Goal: Task Accomplishment & Management: Use online tool/utility

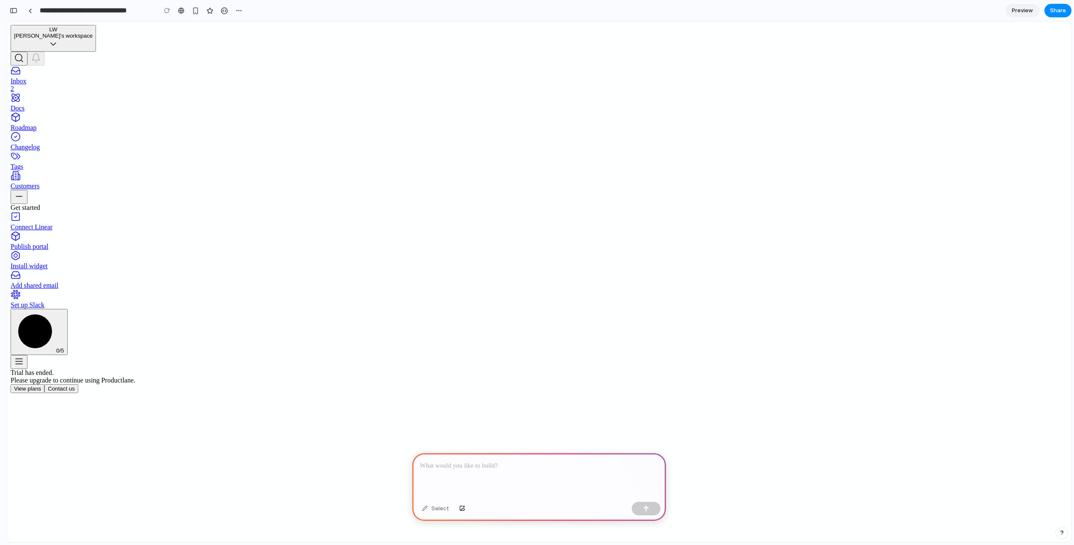
click at [829, 369] on div "Trial has ended. Please upgrade to continue using Productlane. View plans Conta…" at bounding box center [539, 381] width 1057 height 24
click at [357, 369] on div "Trial has ended. Please upgrade to continue using Productlane. View plans Conta…" at bounding box center [539, 381] width 1057 height 24
click at [11, 5] on button "button" at bounding box center [14, 11] width 14 height 14
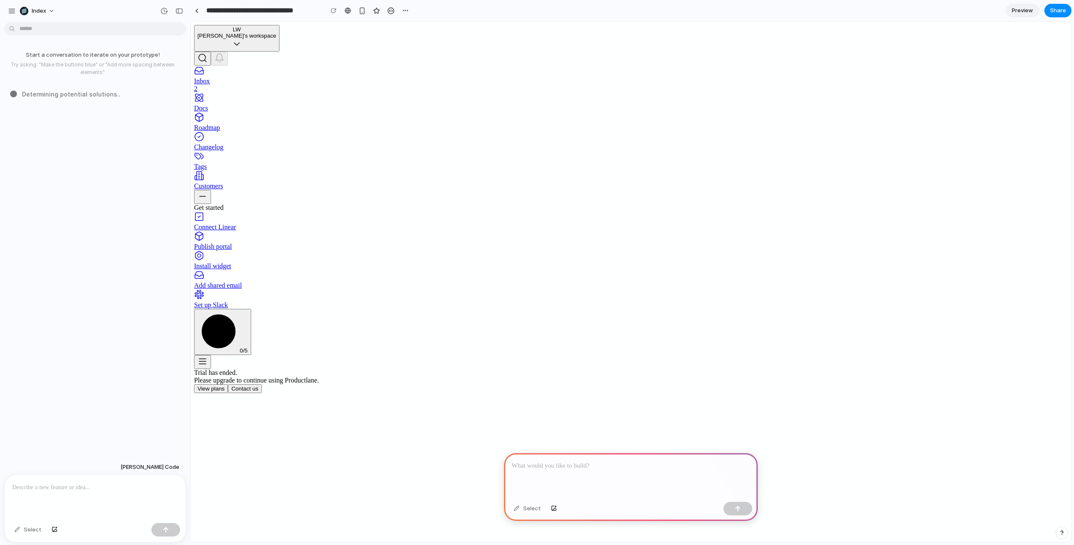
click at [705, 369] on div "Trial has ended. Please upgrade to continue using Productlane. View plans Conta…" at bounding box center [631, 381] width 874 height 24
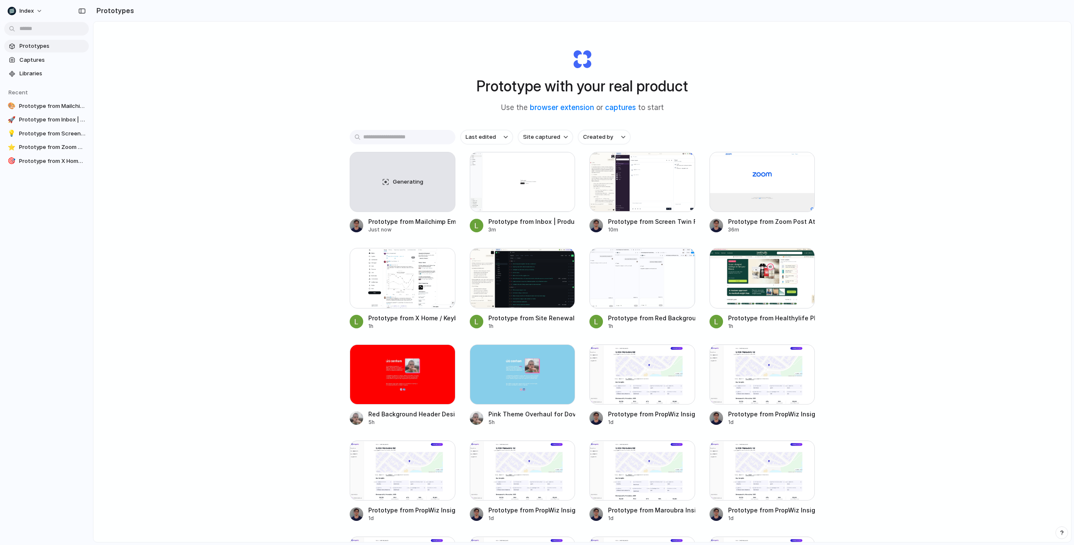
click at [214, 167] on div "Prototype with your real product Use the browser extension or captures to start…" at bounding box center [582, 304] width 978 height 565
click at [419, 140] on input "text" at bounding box center [403, 137] width 106 height 14
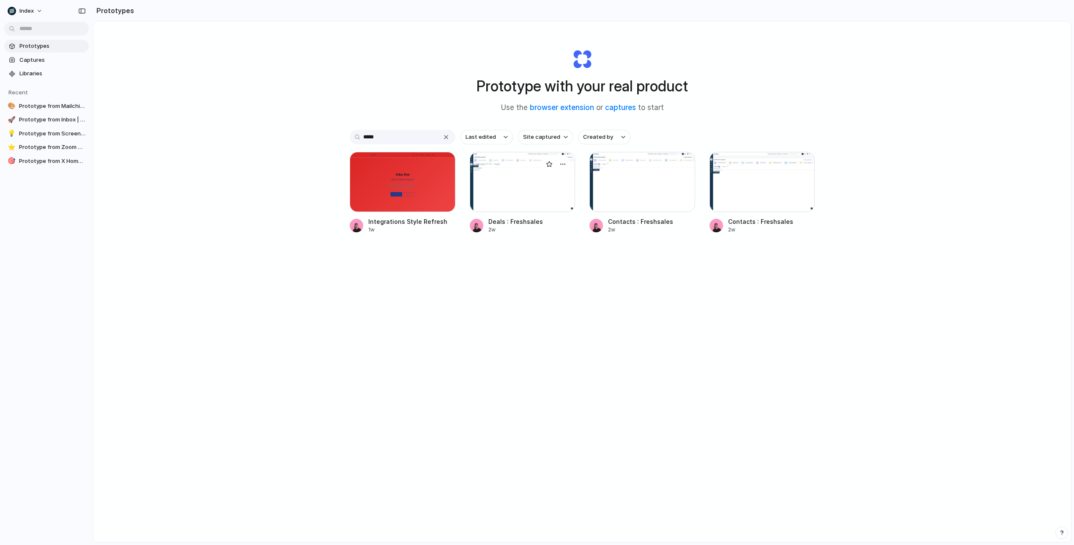
type input "*****"
click at [497, 183] on div at bounding box center [523, 182] width 106 height 60
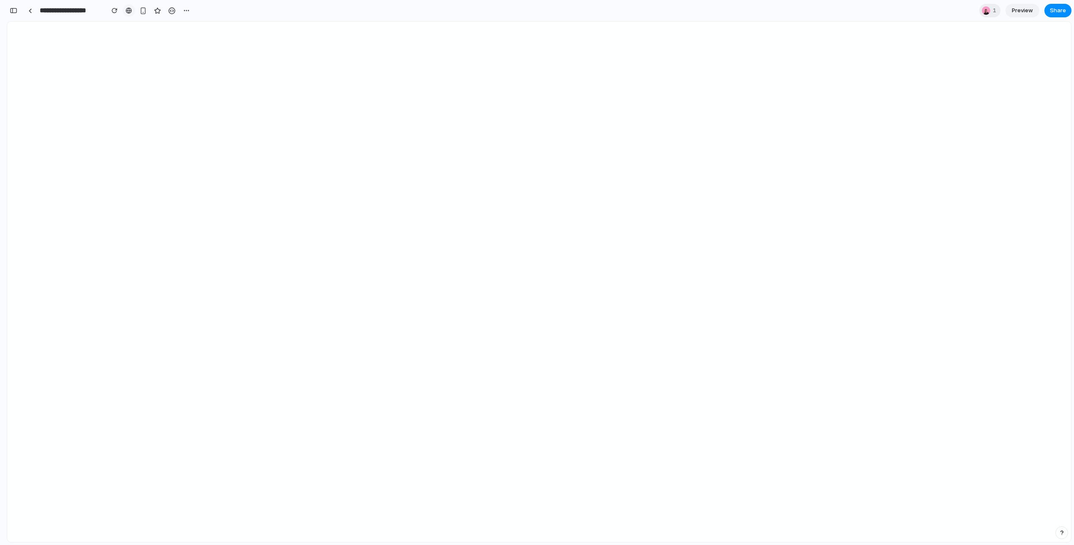
click at [129, 7] on link at bounding box center [129, 10] width 13 height 13
click at [13, 7] on button "button" at bounding box center [14, 11] width 14 height 14
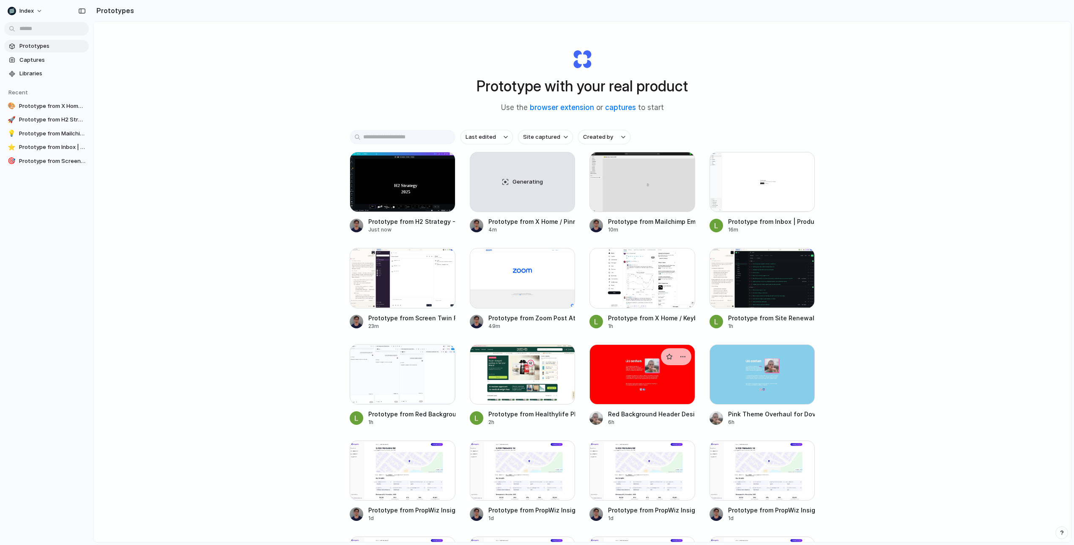
click at [628, 385] on div at bounding box center [643, 374] width 106 height 60
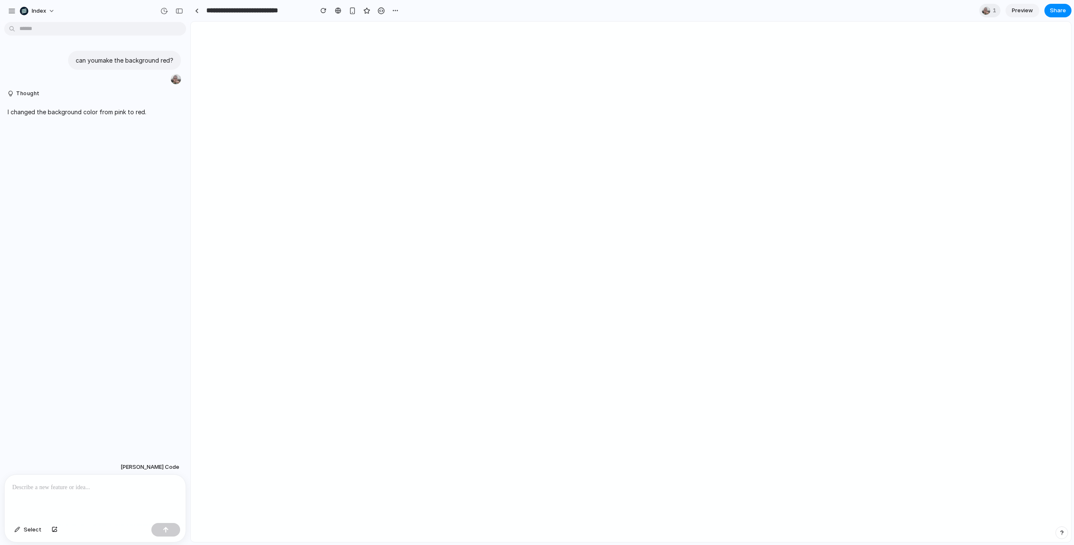
click at [537, 272] on div at bounding box center [537, 272] width 0 height 0
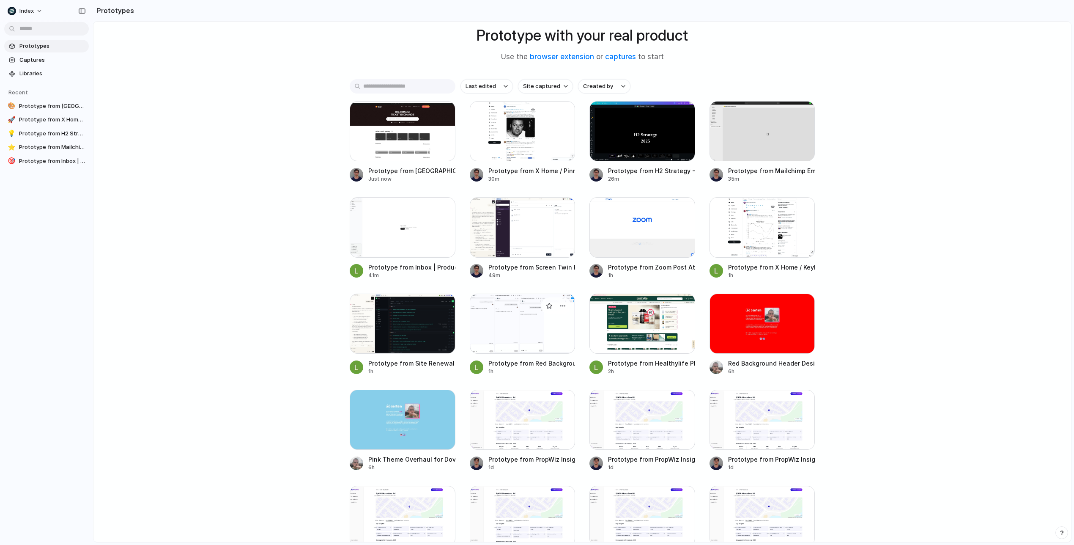
scroll to position [52, 0]
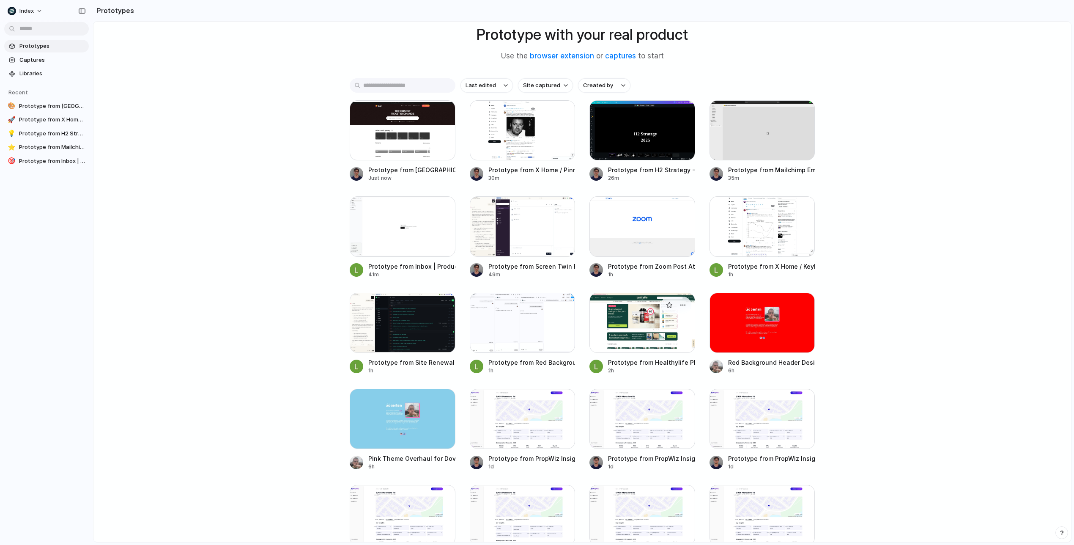
click at [649, 336] on div at bounding box center [643, 323] width 106 height 60
